Goal: Answer question/provide support

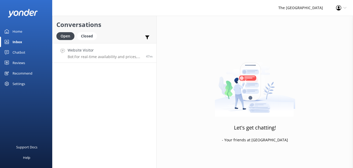
click at [115, 61] on link "Website Visitor Bot: For real-time availability and prices, please visit [URL][…" at bounding box center [104, 53] width 104 height 20
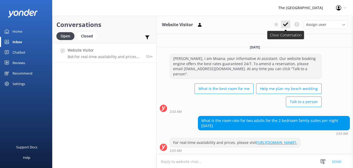
click at [284, 22] on icon at bounding box center [285, 24] width 5 height 5
